Goal: Transaction & Acquisition: Purchase product/service

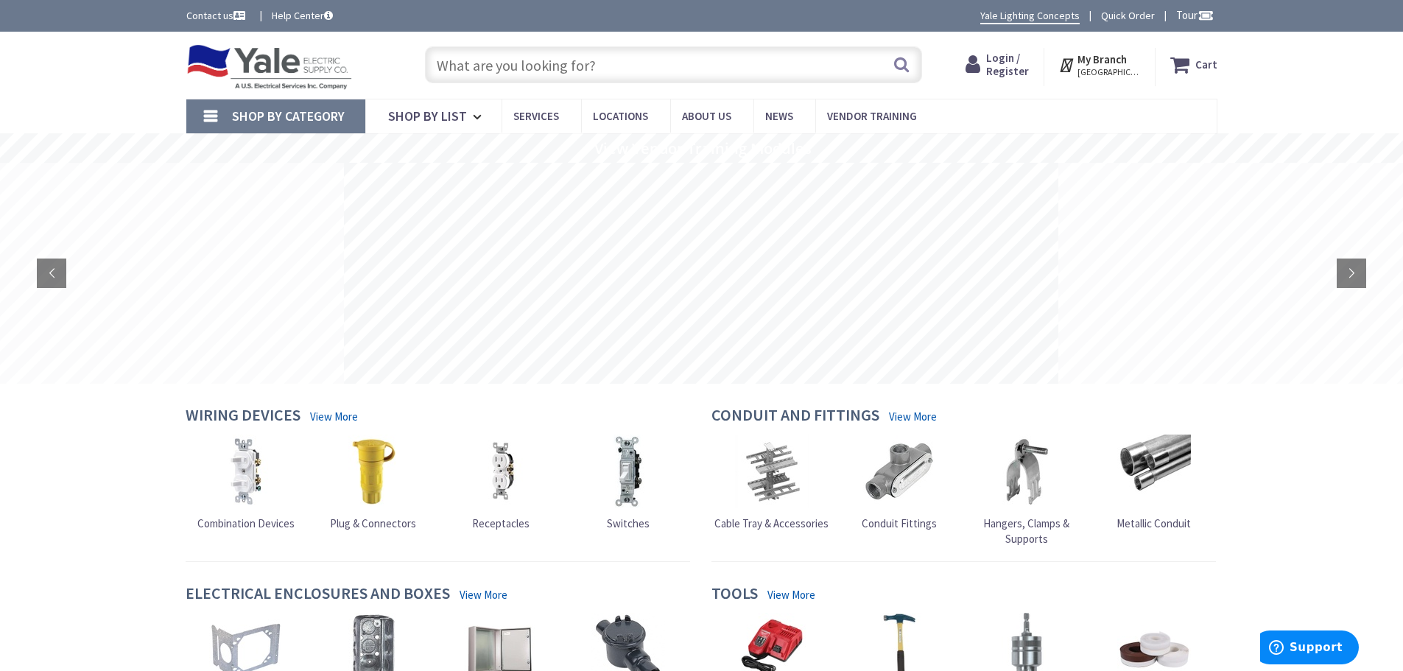
drag, startPoint x: 0, startPoint y: 0, endPoint x: 696, endPoint y: 58, distance: 698.5
click at [696, 58] on input "text" at bounding box center [673, 64] width 497 height 37
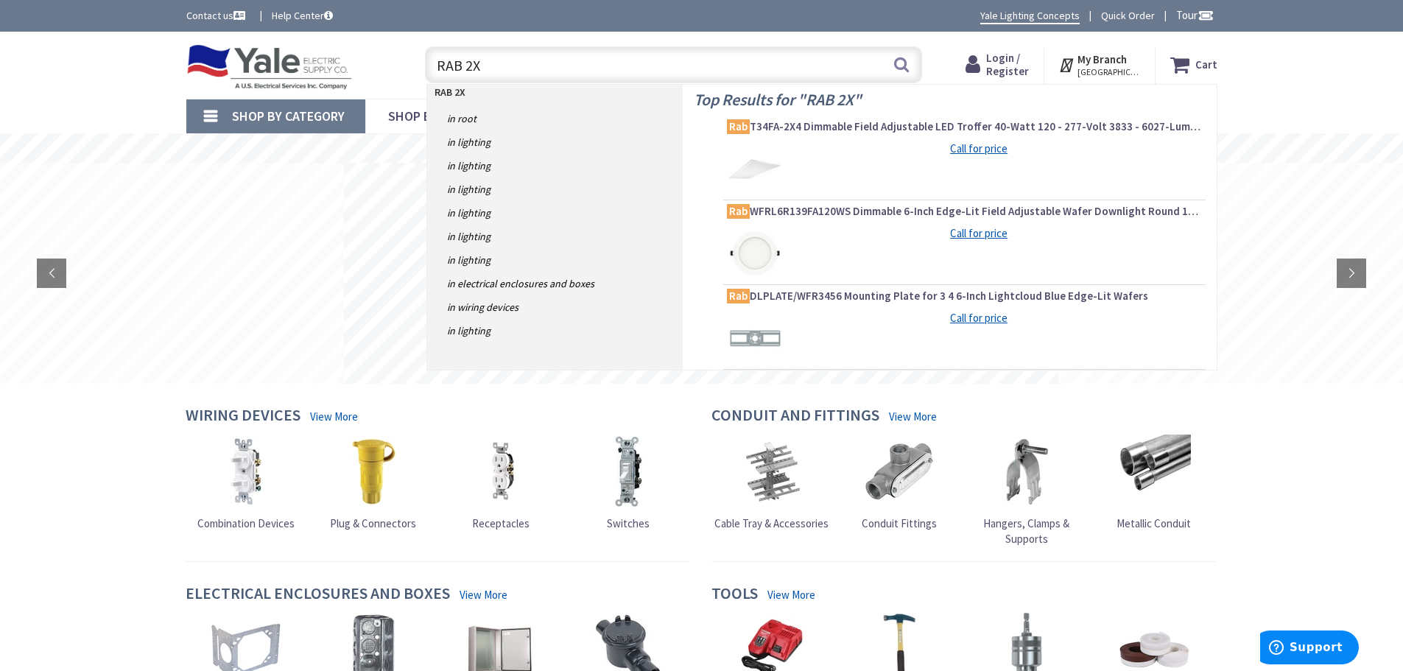
type input "RAB 2X4"
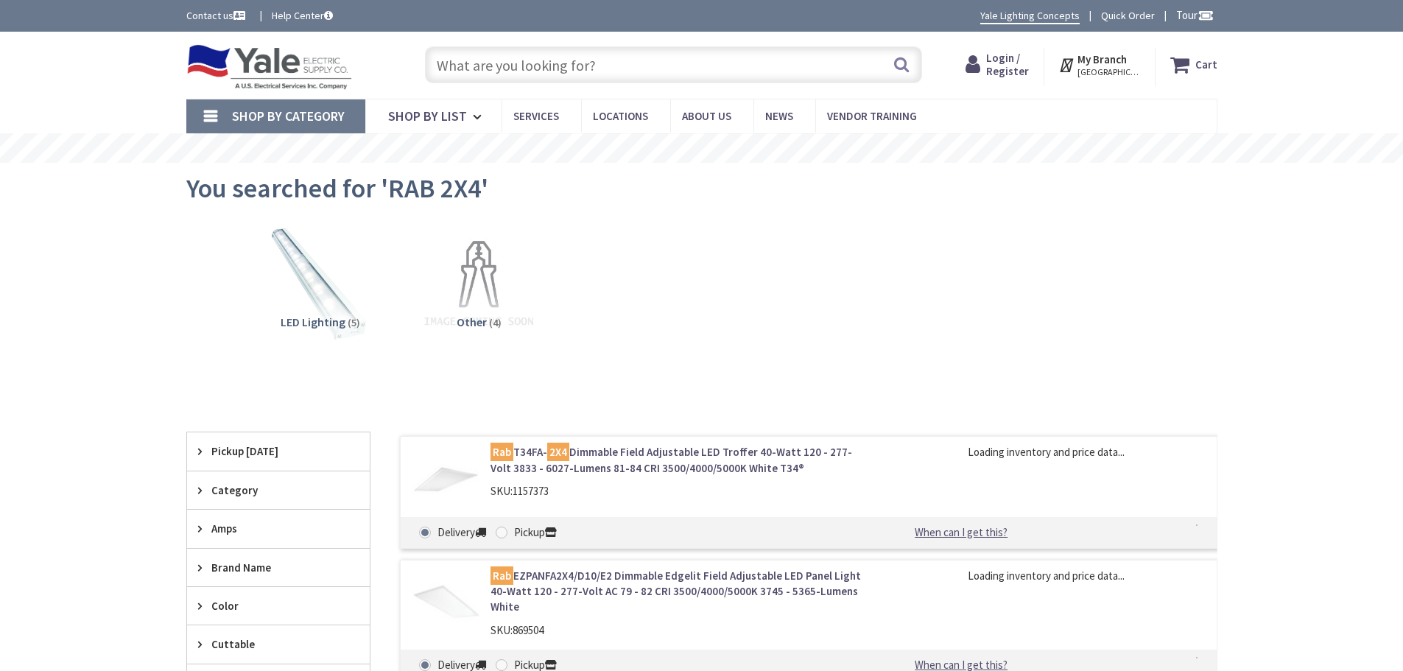
type input "[US_STATE][GEOGRAPHIC_DATA][US_STATE], [GEOGRAPHIC_DATA]"
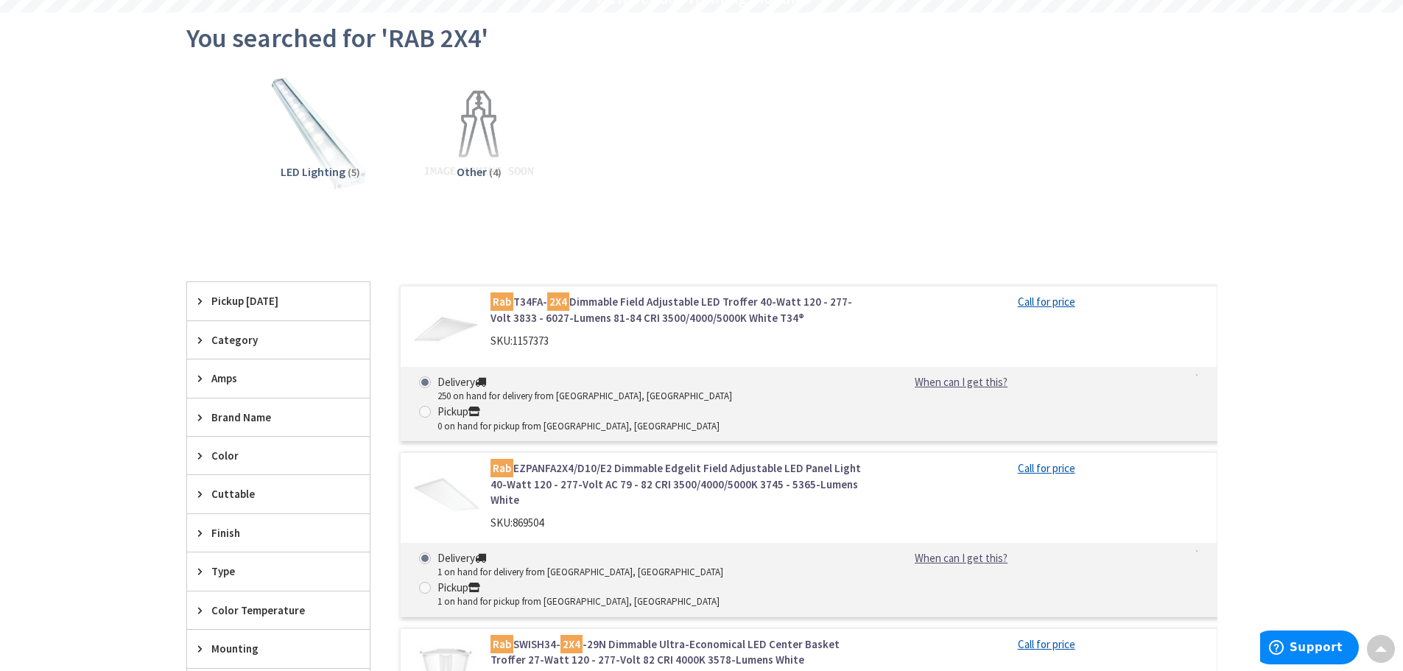
scroll to position [147, 0]
click at [641, 302] on link "Rab T34FA- 2X4 Dimmable Field Adjustable LED Troffer 40-Watt 120 - 277-Volt 383…" at bounding box center [678, 313] width 375 height 32
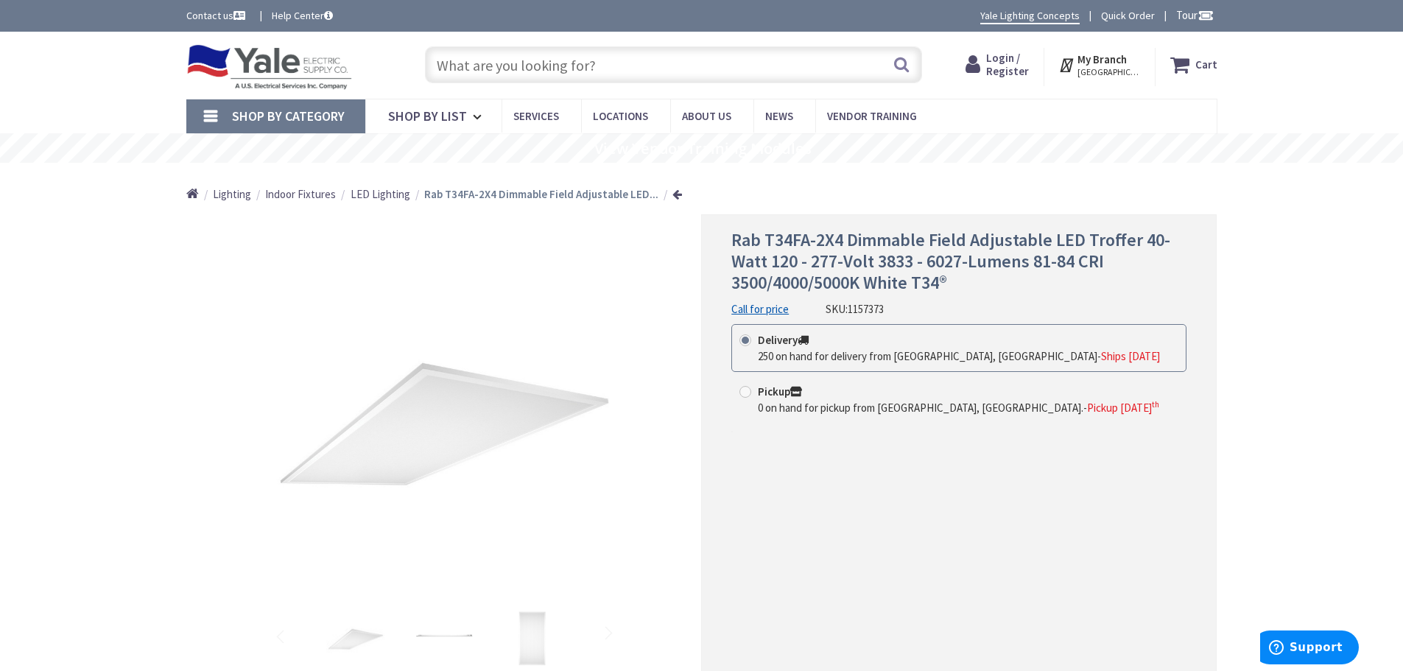
click at [277, 54] on img at bounding box center [269, 67] width 166 height 46
